Goal: Check status: Check status

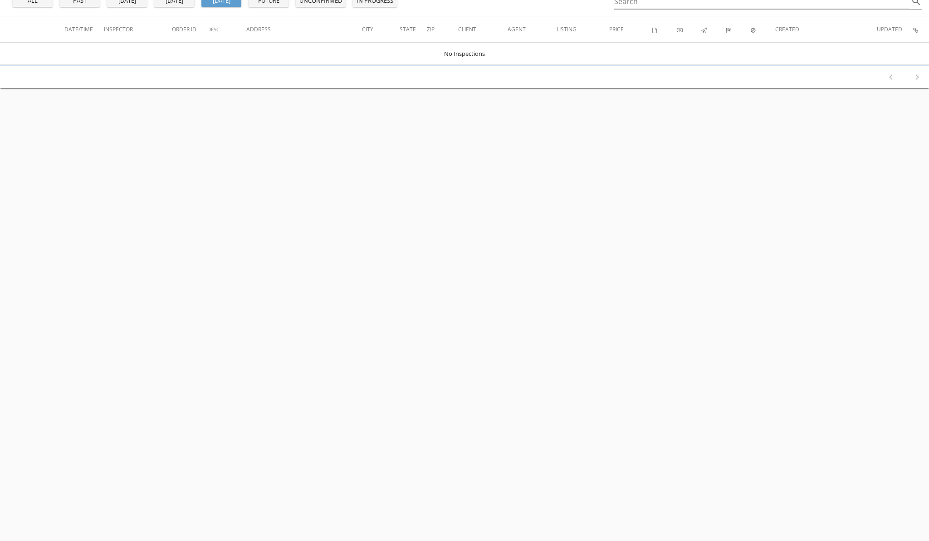
click at [172, 2] on div "today" at bounding box center [174, 0] width 33 height 9
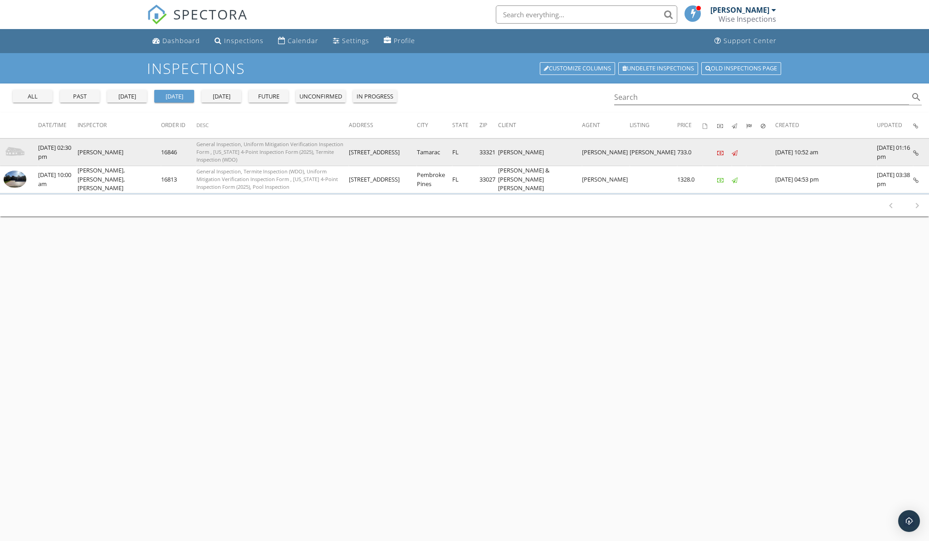
click at [12, 152] on img at bounding box center [15, 152] width 23 height 23
click at [14, 156] on img at bounding box center [15, 152] width 23 height 23
click at [22, 151] on img at bounding box center [15, 152] width 23 height 23
click at [18, 156] on img at bounding box center [15, 152] width 23 height 23
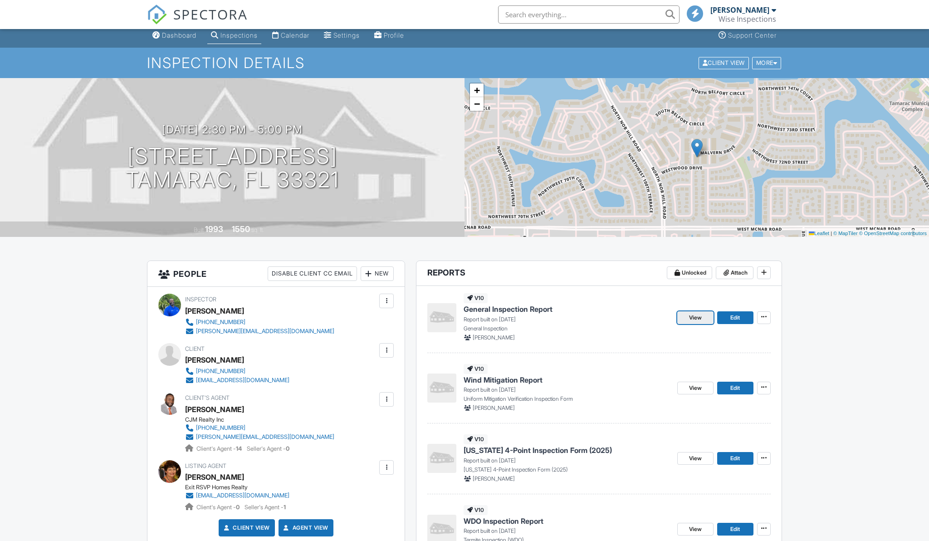
click at [694, 322] on link "View" at bounding box center [695, 317] width 36 height 13
click at [694, 317] on span "View" at bounding box center [695, 316] width 13 height 9
click at [687, 317] on link "View" at bounding box center [695, 317] width 36 height 13
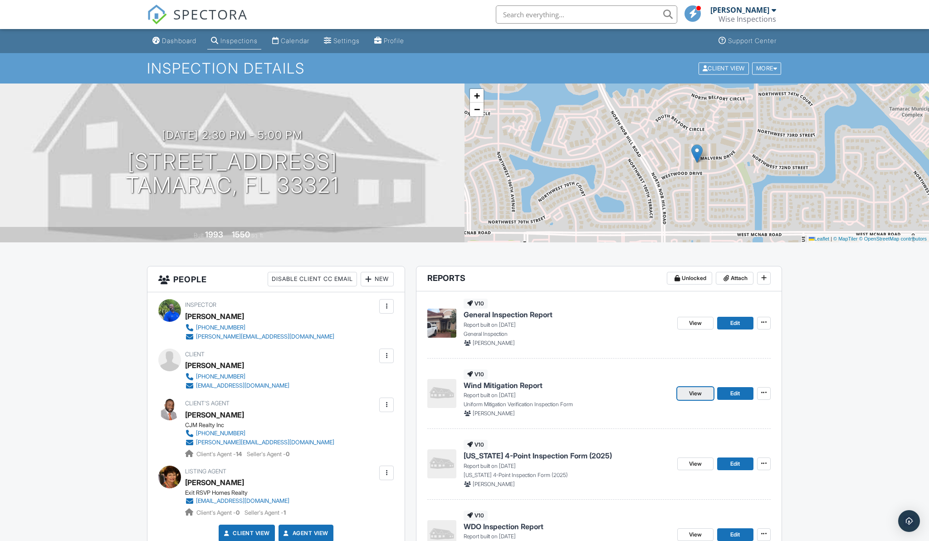
click at [700, 394] on span "View" at bounding box center [695, 393] width 13 height 9
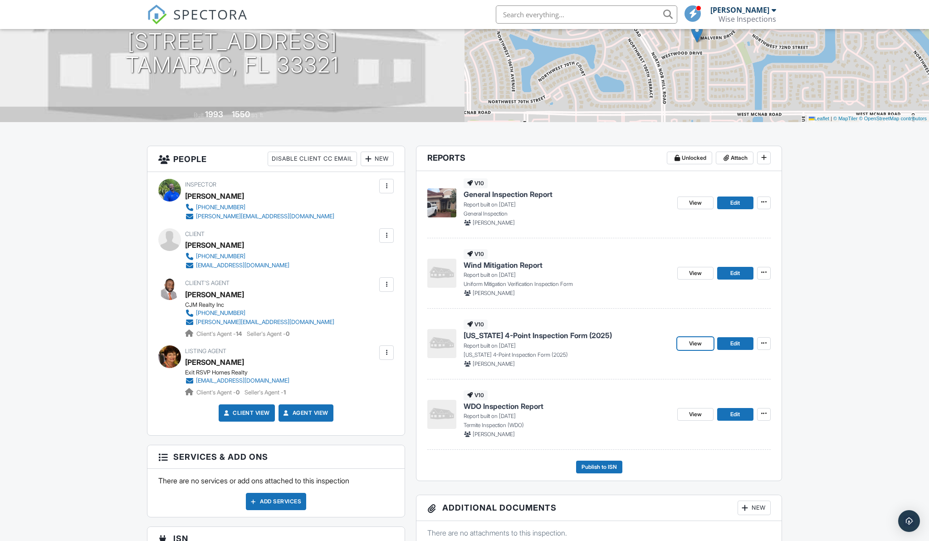
click at [699, 347] on span "View" at bounding box center [695, 343] width 13 height 9
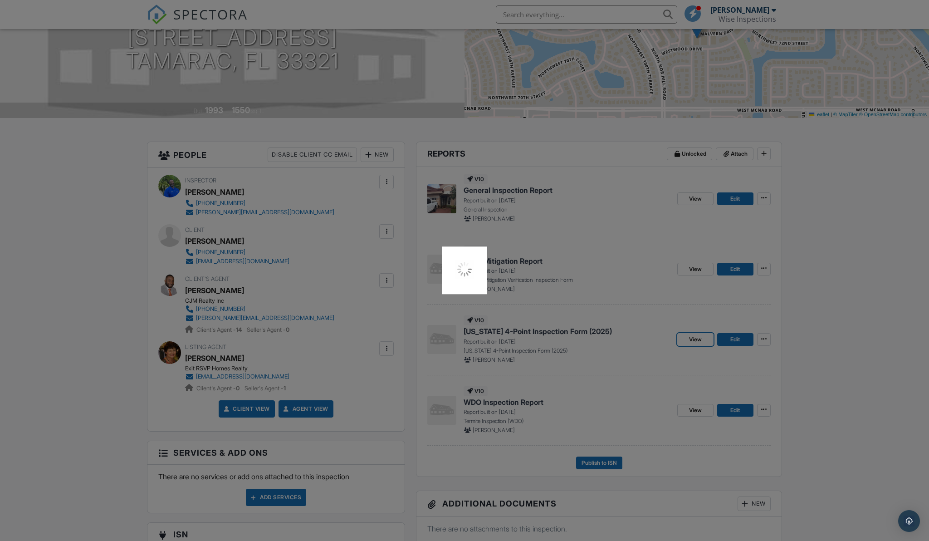
scroll to position [126, 0]
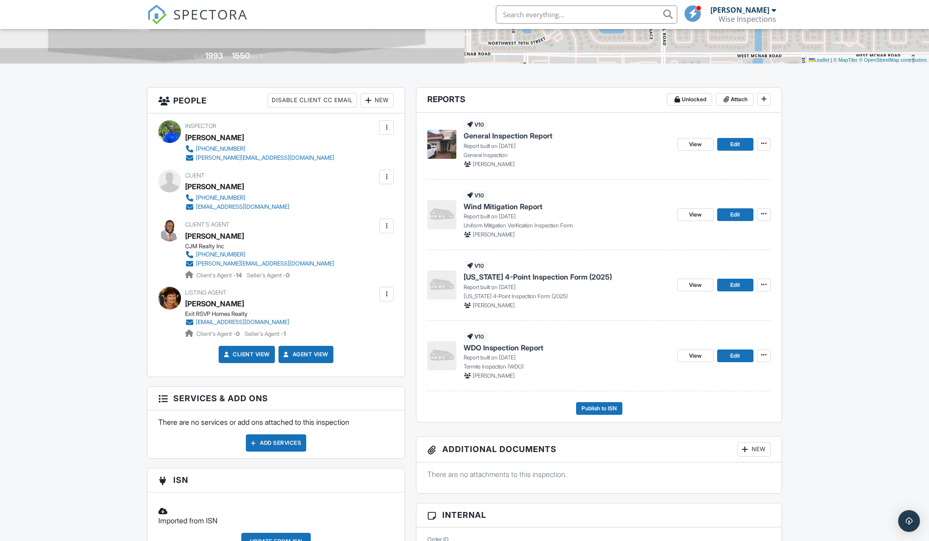
scroll to position [189, 0]
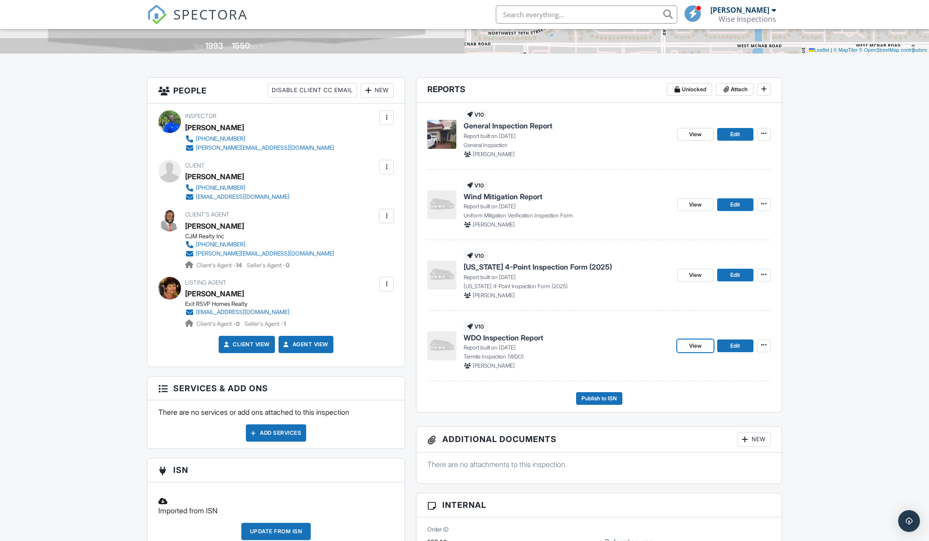
click at [704, 343] on link "View" at bounding box center [695, 345] width 36 height 13
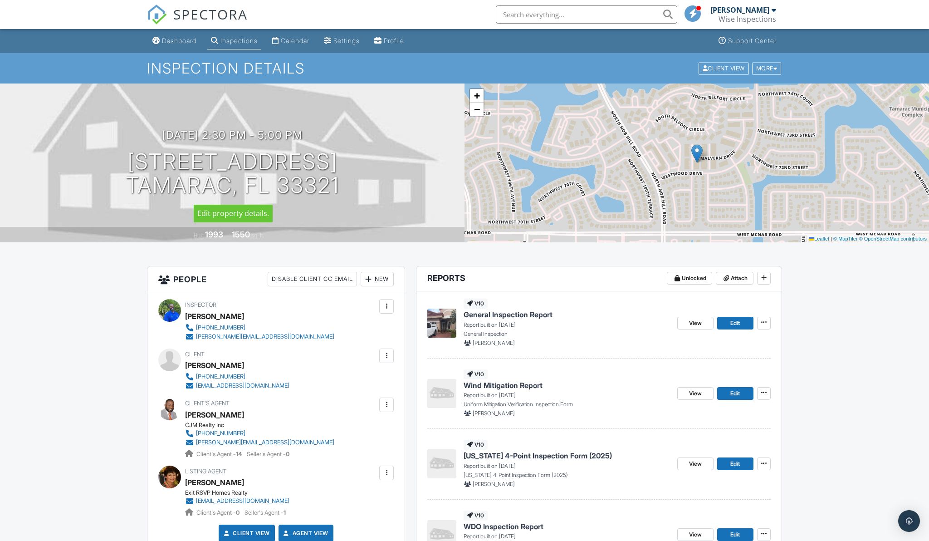
scroll to position [0, 0]
click at [182, 39] on div "Dashboard" at bounding box center [179, 40] width 34 height 8
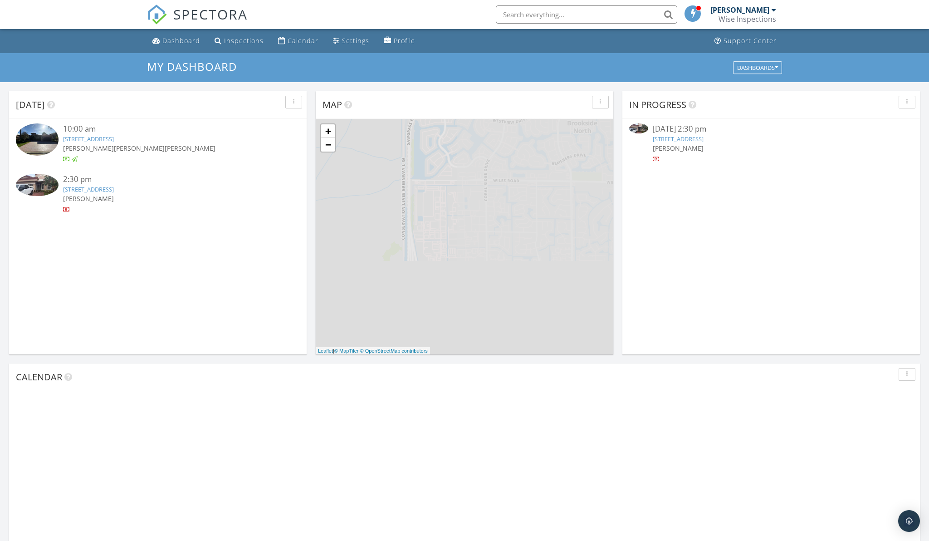
scroll to position [826, 929]
